Goal: Transaction & Acquisition: Purchase product/service

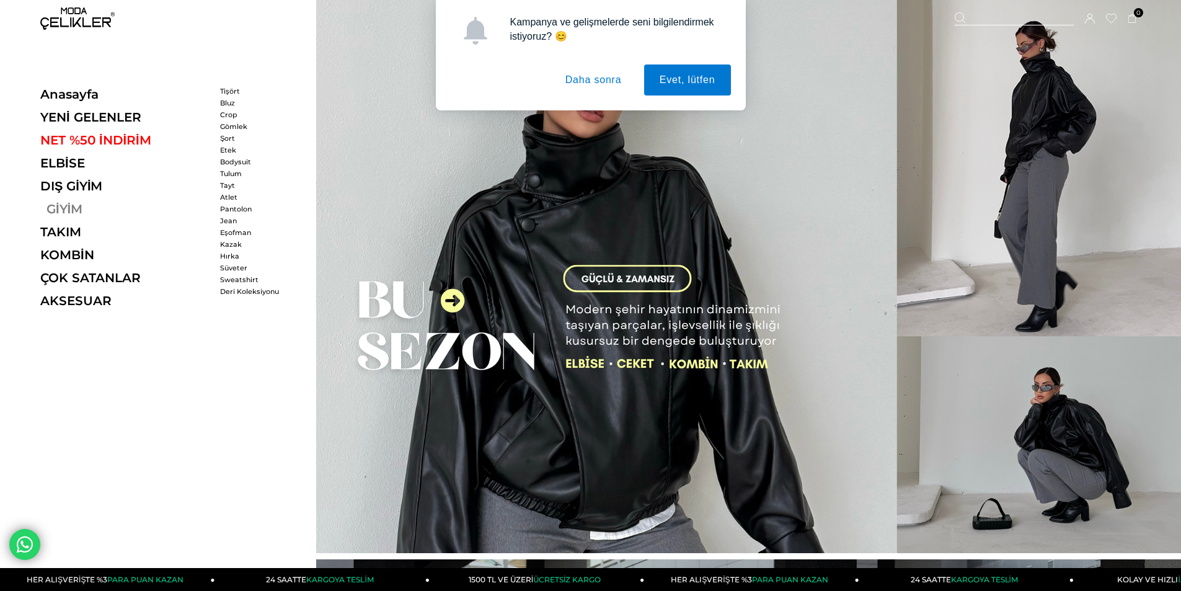
click at [63, 204] on link "GİYİM" at bounding box center [125, 209] width 171 height 15
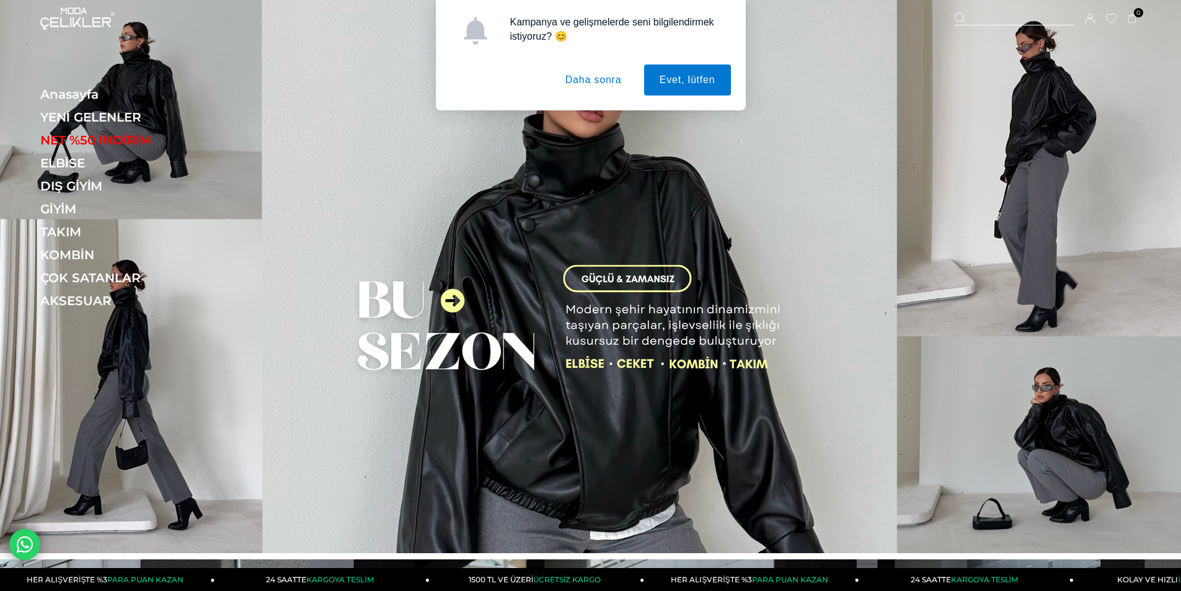
click at [594, 83] on button "Daha sonra" at bounding box center [593, 79] width 87 height 31
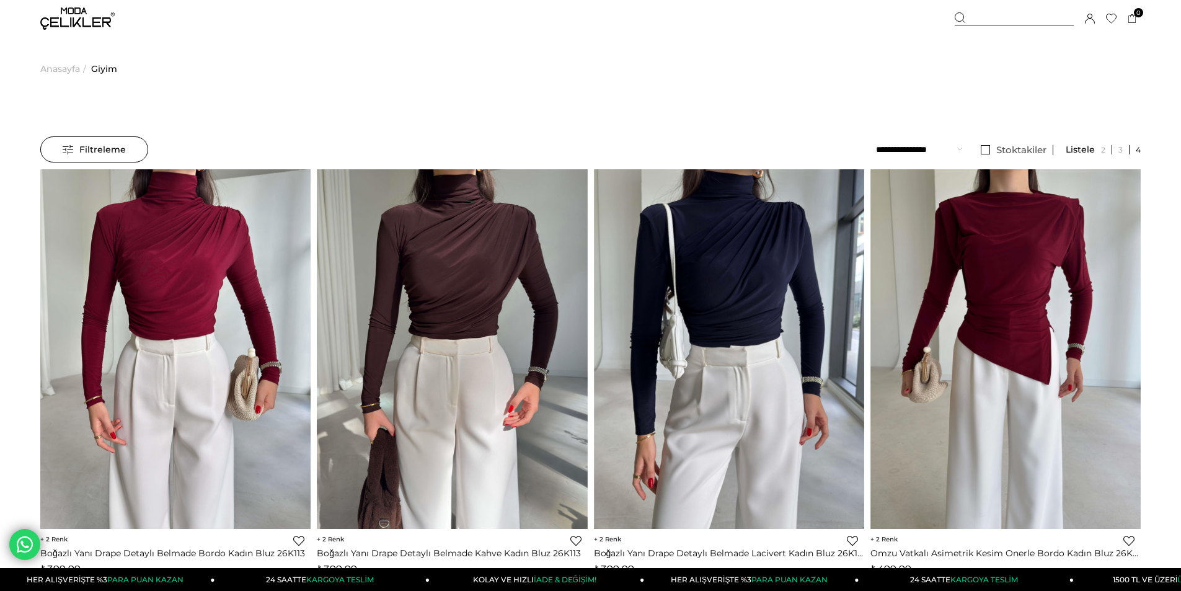
click at [105, 153] on span "Filtreleme" at bounding box center [94, 149] width 63 height 25
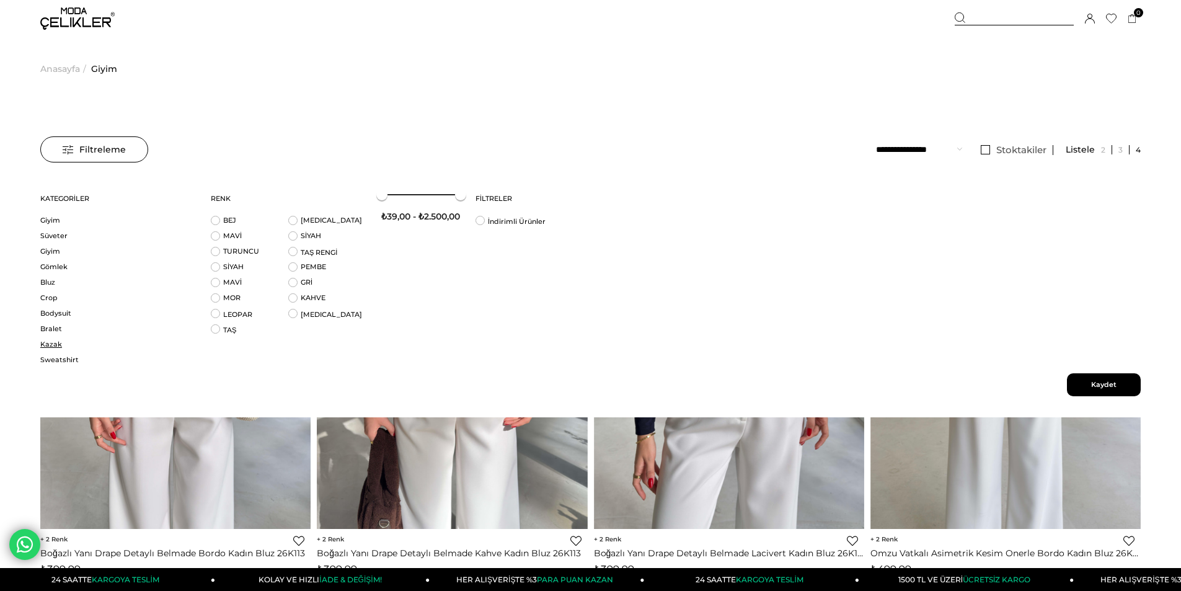
click at [53, 344] on link "Kazak" at bounding box center [117, 344] width 155 height 9
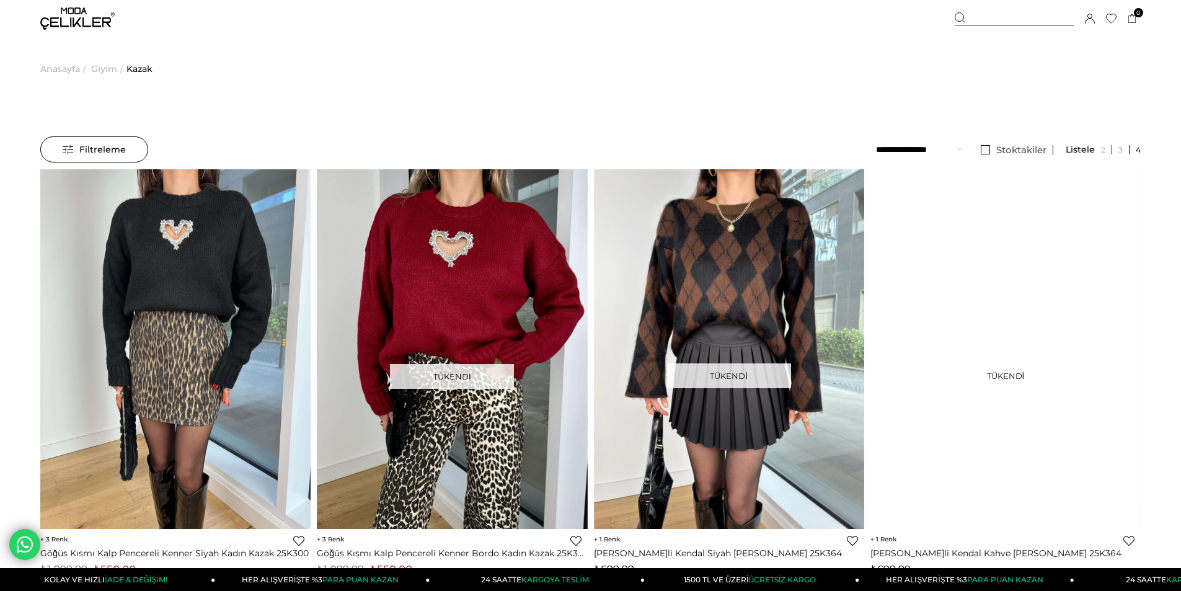
click at [988, 156] on li "Stoktakiler" at bounding box center [1014, 149] width 79 height 27
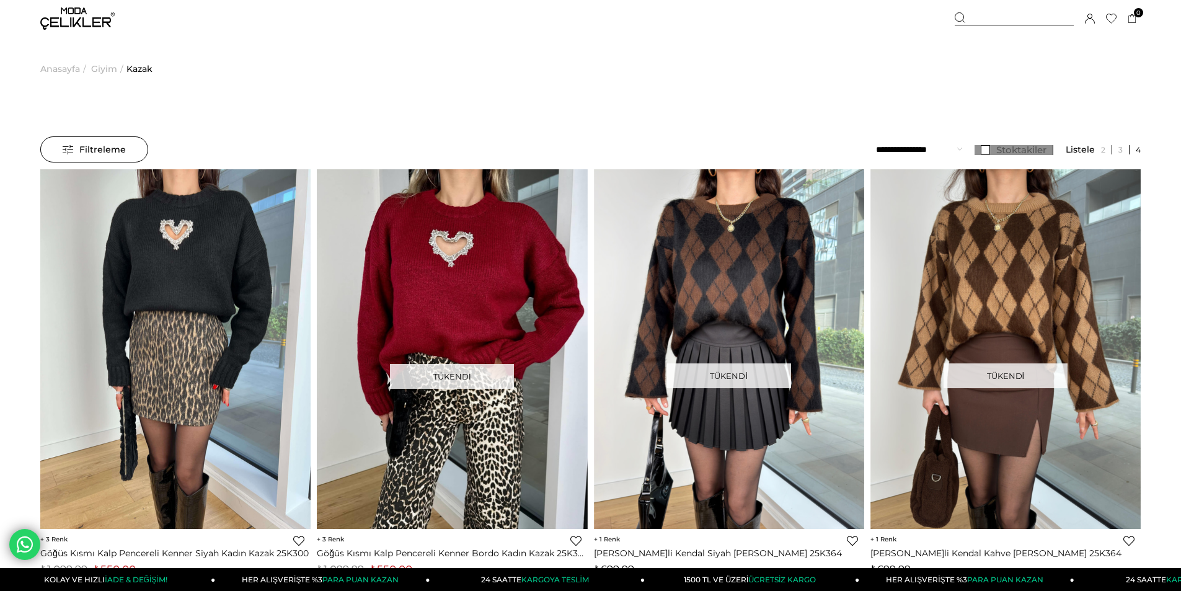
click at [986, 153] on link "Stoktakiler" at bounding box center [1014, 150] width 79 height 10
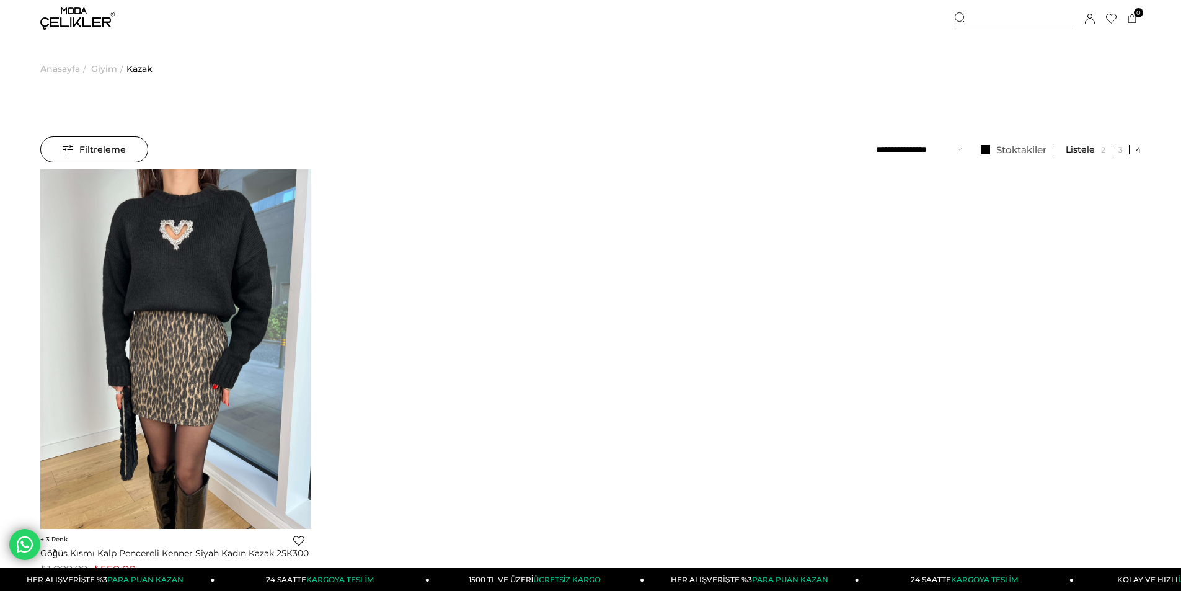
click at [61, 71] on span "Anasayfa" at bounding box center [60, 68] width 40 height 63
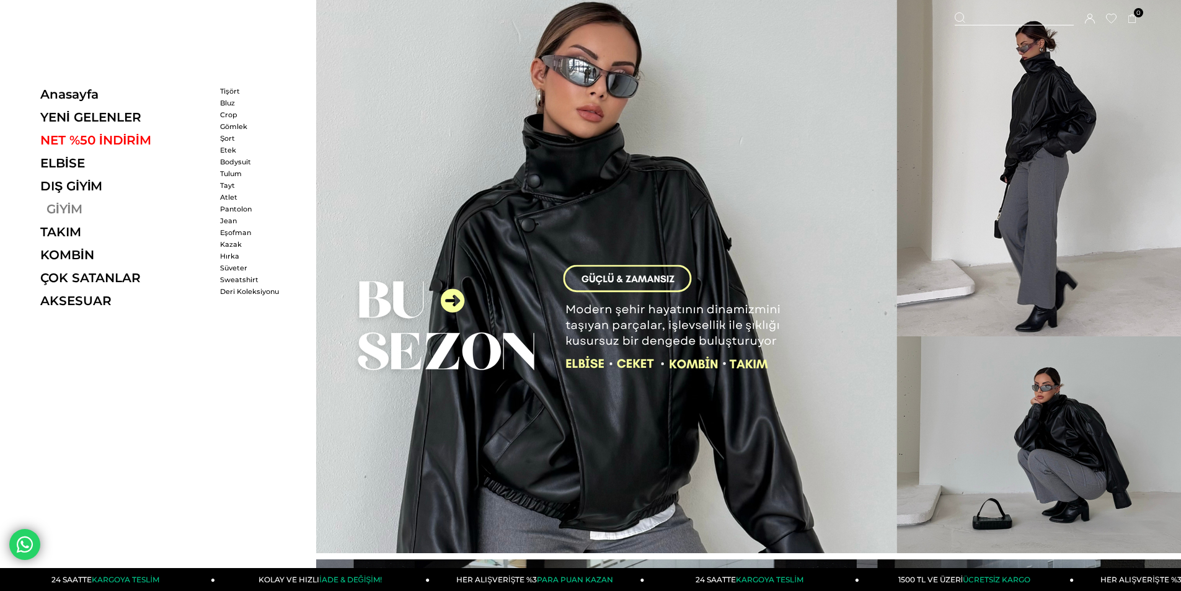
click at [77, 213] on link "GİYİM" at bounding box center [125, 209] width 171 height 15
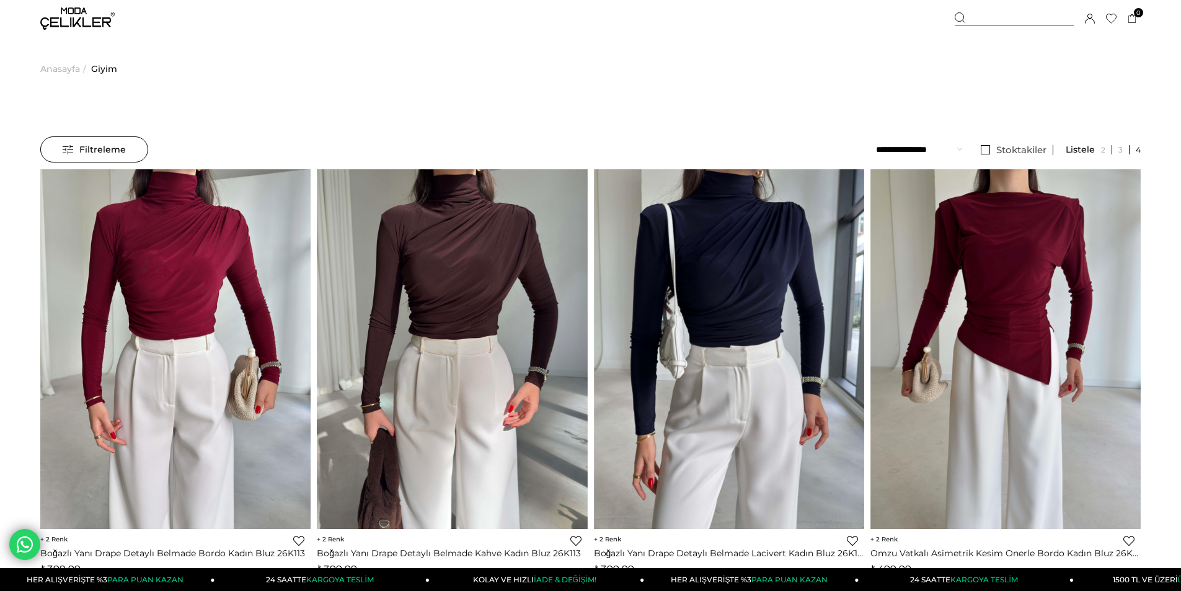
click at [99, 152] on span "Filtreleme" at bounding box center [94, 149] width 63 height 25
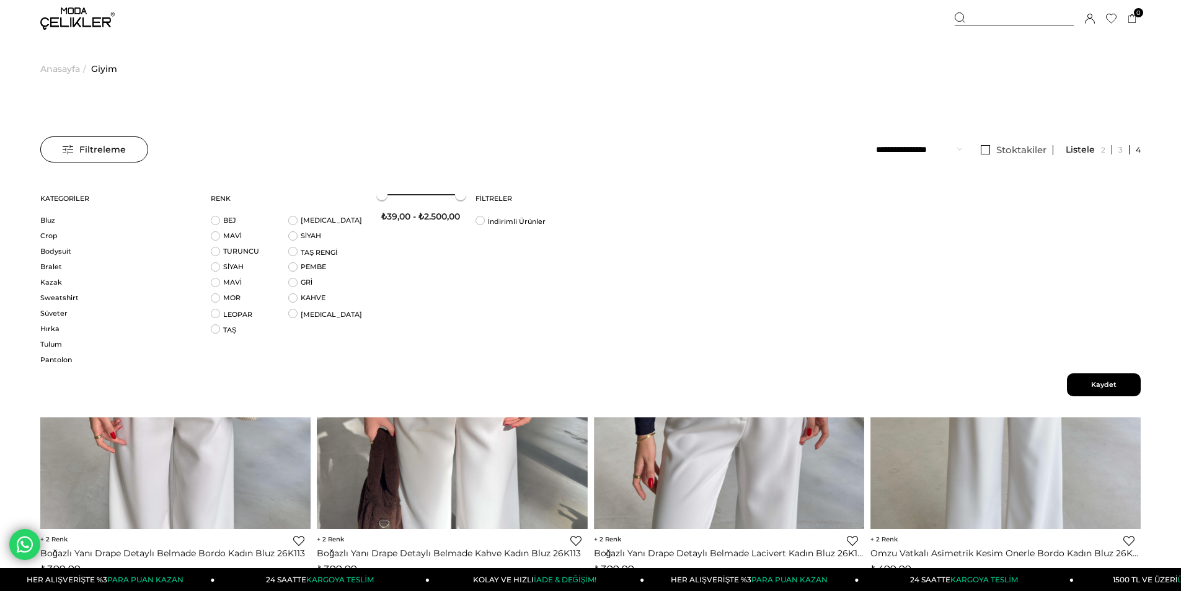
scroll to position [124, 0]
click at [53, 265] on link "Hırka" at bounding box center [117, 266] width 155 height 9
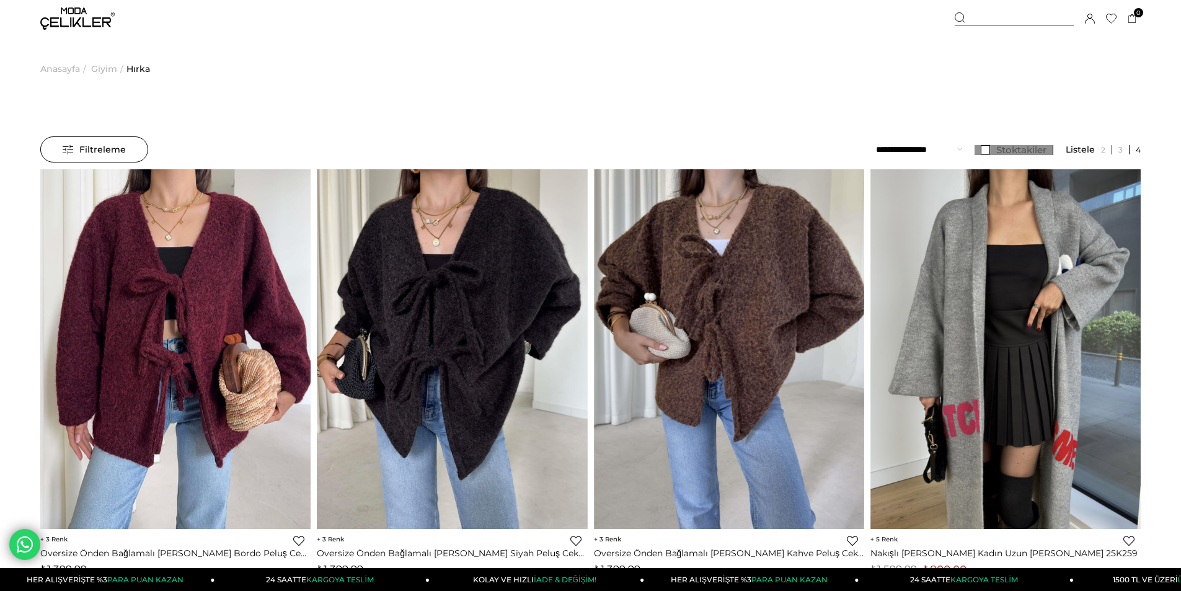
click at [987, 148] on link "Stoktakiler" at bounding box center [1014, 150] width 79 height 10
